Goal: Browse casually

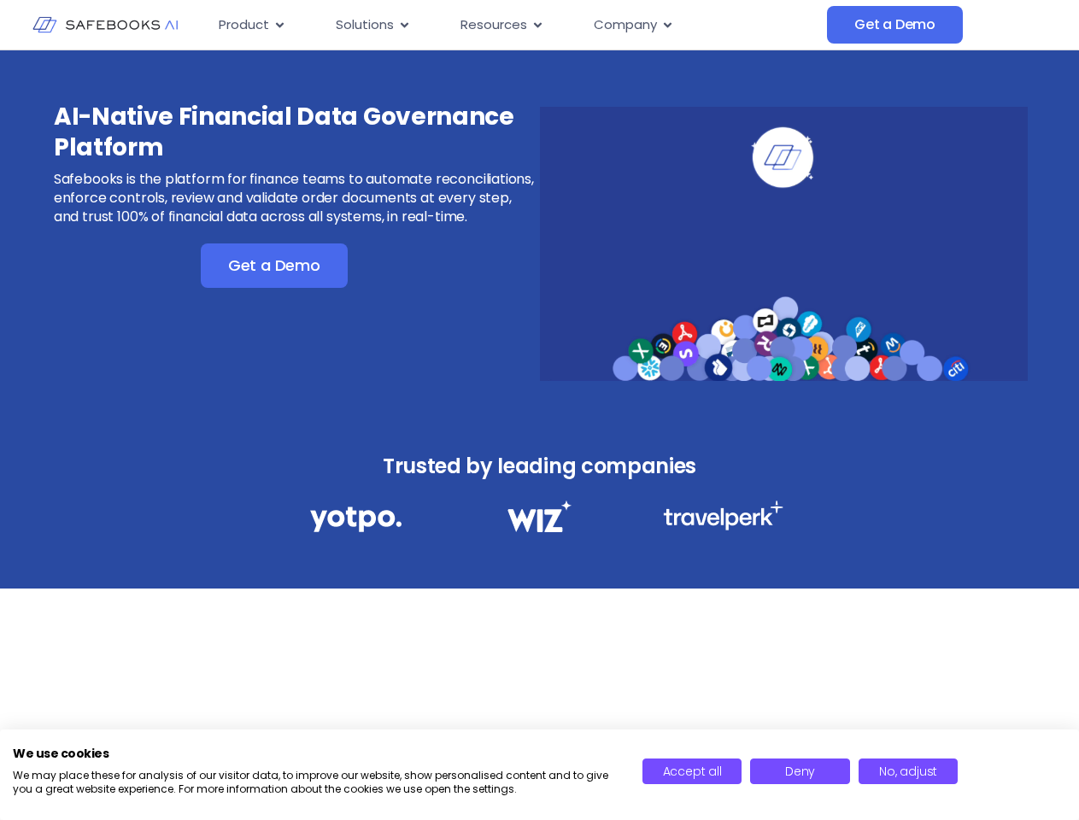
click at [539, 410] on div "AI-Native Financial Data Governance Platform Safebooks is the platform for fina…" at bounding box center [539, 232] width 1079 height 365
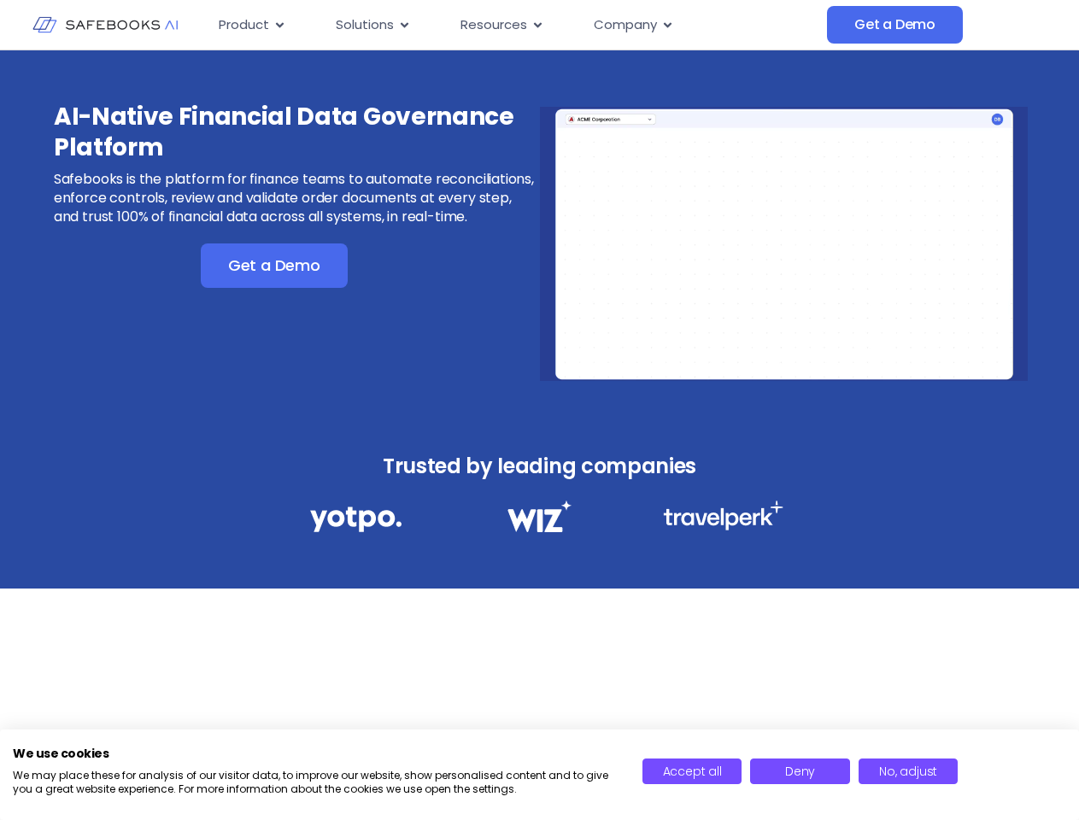
click at [279, 25] on icon "Menu" at bounding box center [280, 24] width 8 height 5
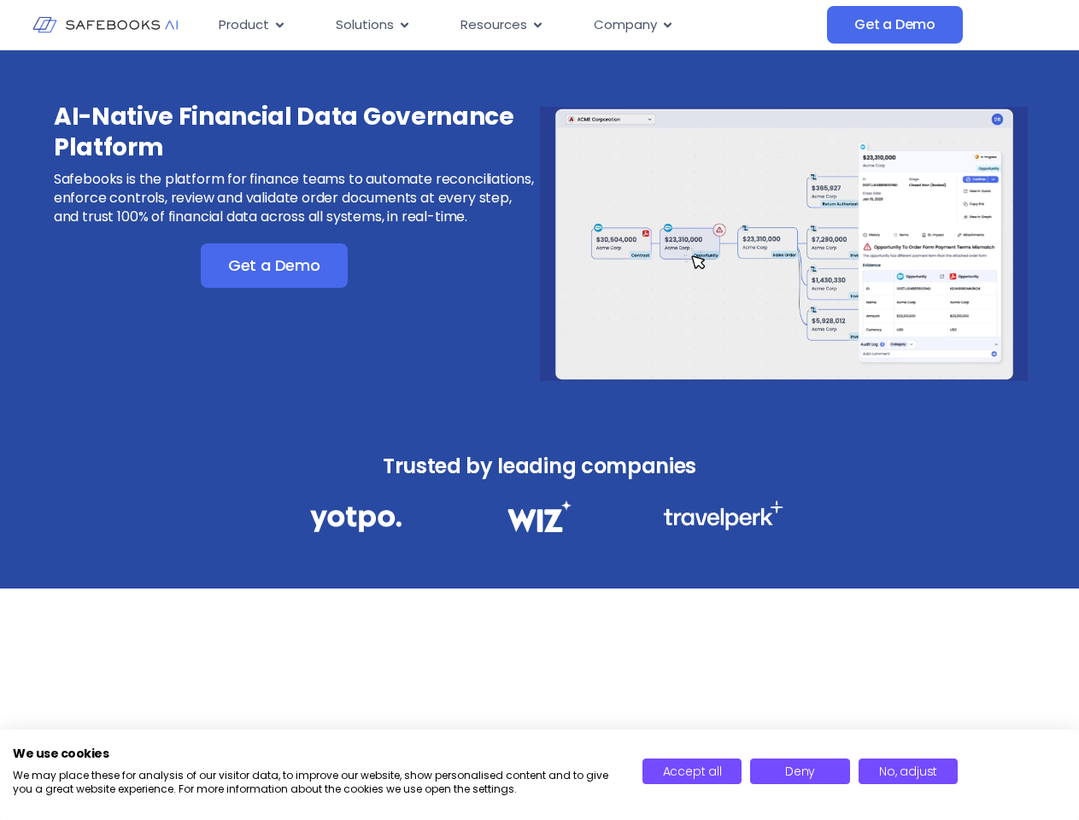
click at [403, 25] on icon "Menu" at bounding box center [405, 24] width 8 height 5
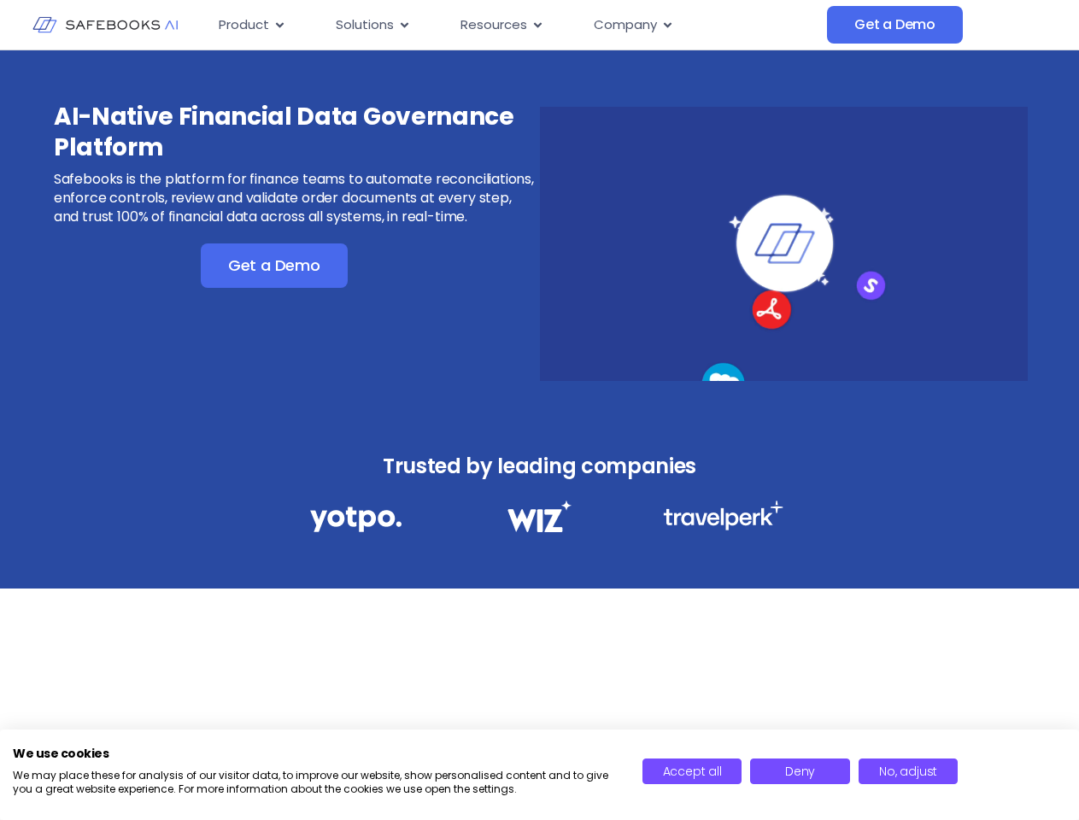
click at [536, 25] on icon "Menu" at bounding box center [538, 24] width 8 height 5
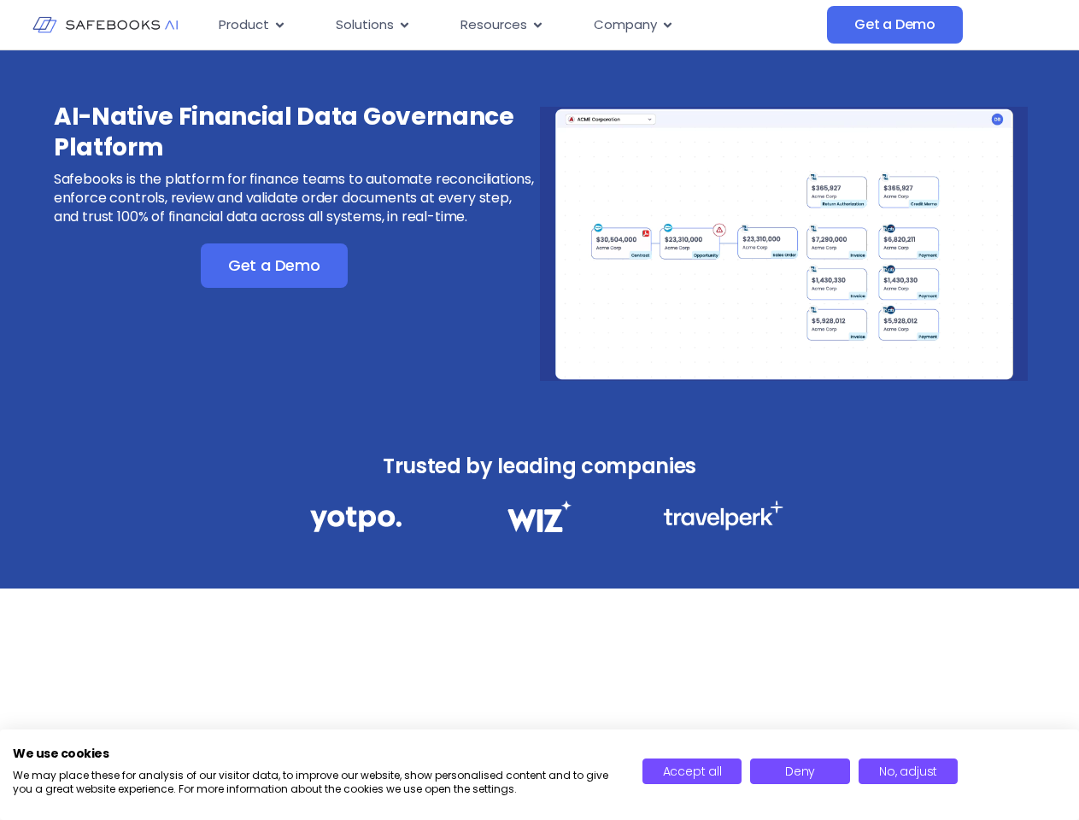
click at [667, 25] on icon "Menu" at bounding box center [668, 24] width 8 height 5
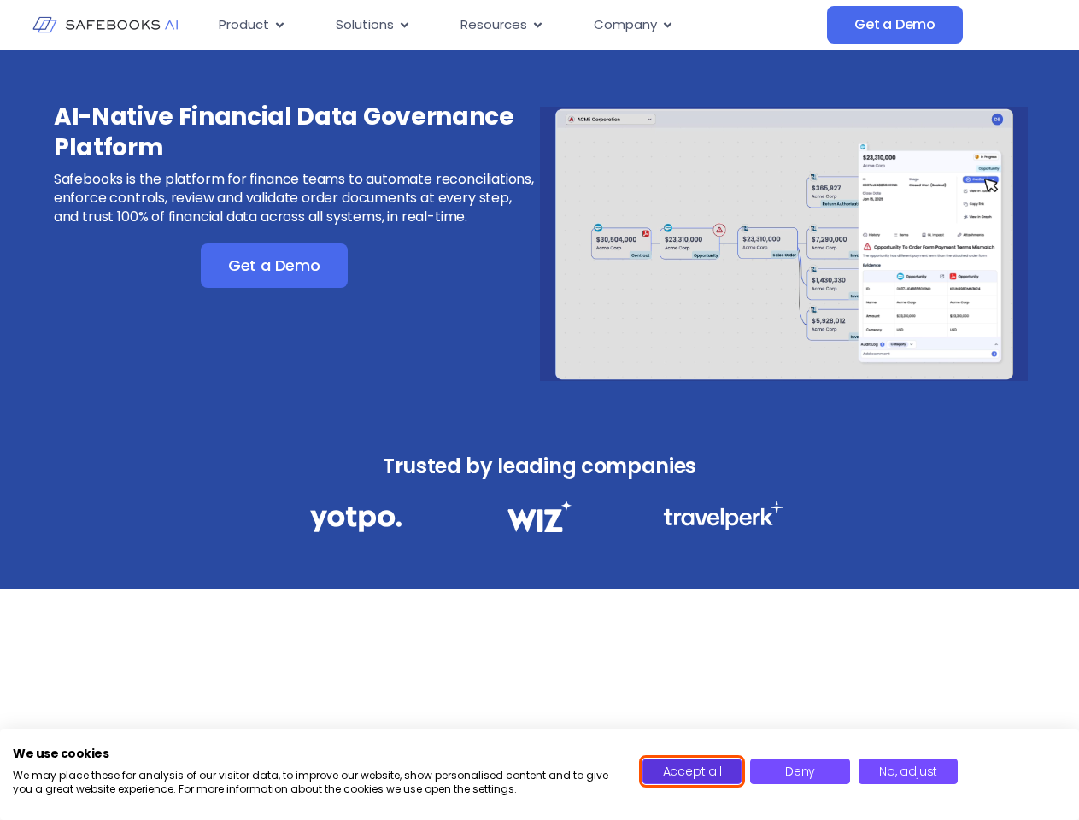
click at [692, 772] on span "Accept all" at bounding box center [692, 771] width 59 height 17
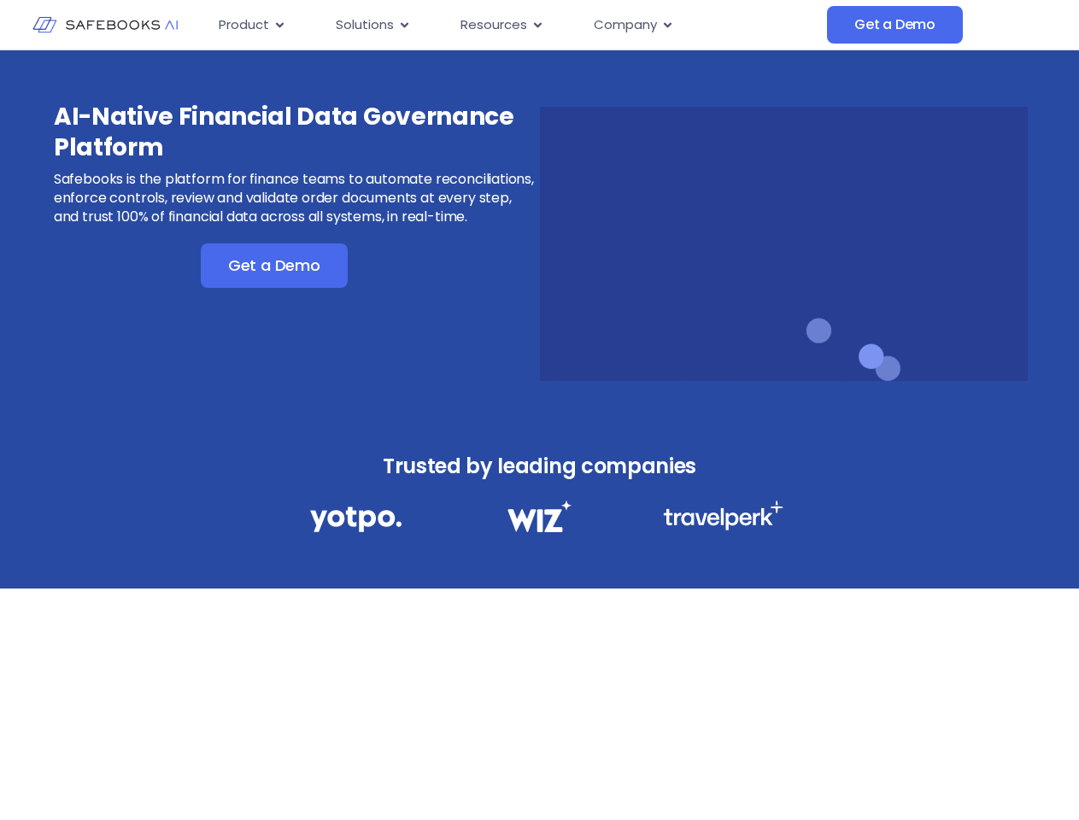
click at [800, 772] on div "AI-Native Financial Data Governance Platform Safebooks is the platform for fina…" at bounding box center [539, 415] width 1079 height 731
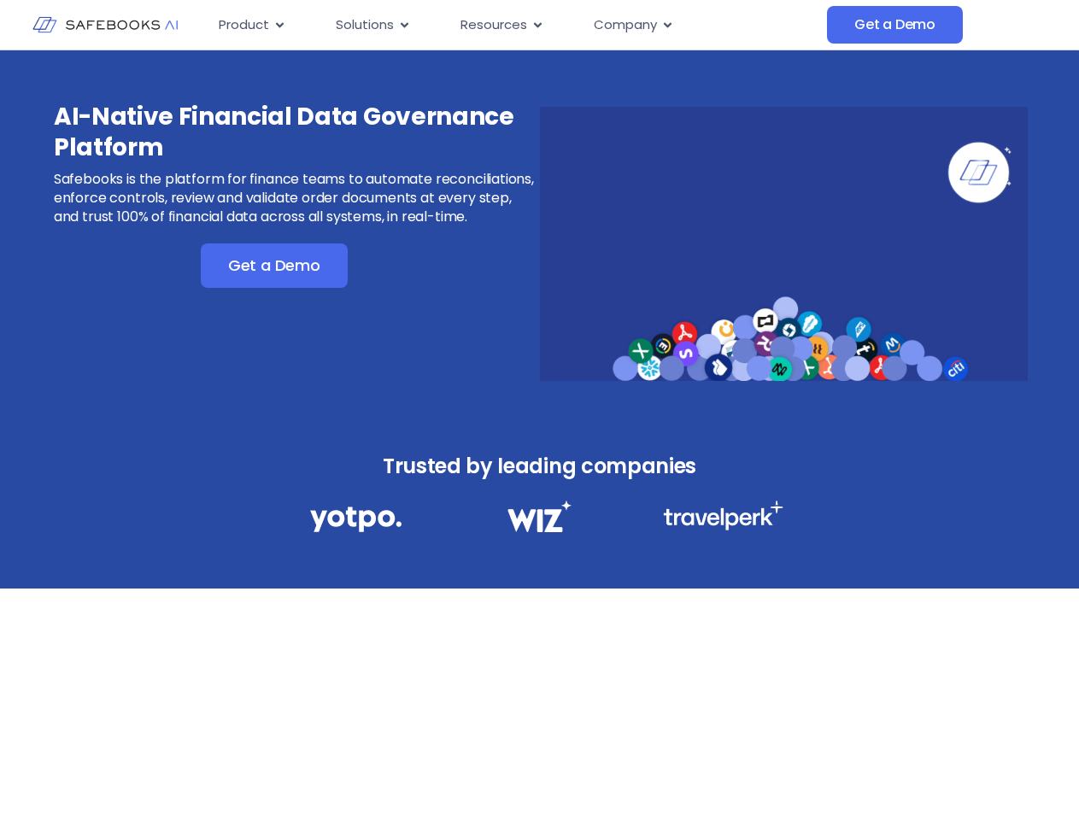
click at [908, 772] on div "AI-Native Financial Data Governance Platform Safebooks is the platform for fina…" at bounding box center [539, 415] width 1079 height 731
